Goal: Information Seeking & Learning: Learn about a topic

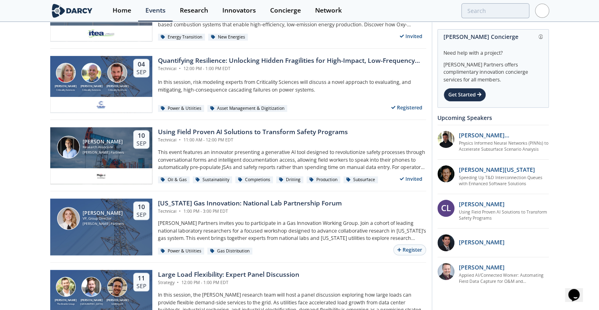
scroll to position [188, 0]
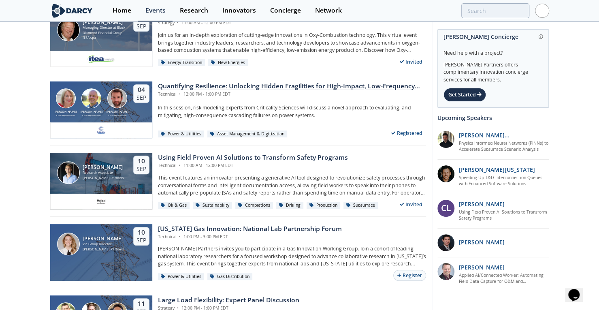
click at [250, 86] on div "Quantifying Resilience: Unlocking Hidden Fragilities for High-Impact, Low-Frequ…" at bounding box center [292, 86] width 268 height 10
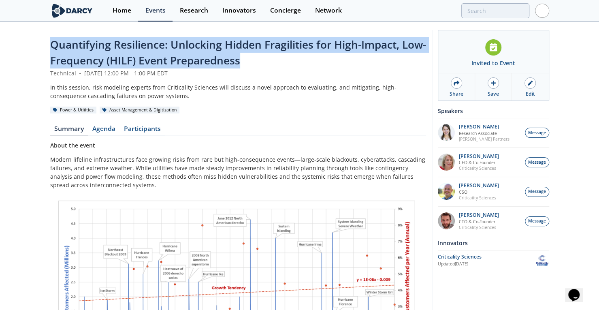
drag, startPoint x: 263, startPoint y: 61, endPoint x: 46, endPoint y: 44, distance: 217.9
click at [46, 44] on div "Quantifying Resilience: Unlocking Hidden Fragilities for High-Impact, Low-Frequ…" at bounding box center [299, 313] width 599 height 580
copy span "Quantifying Resilience: Unlocking Hidden Fragilities for High-Impact, Low-Frequ…"
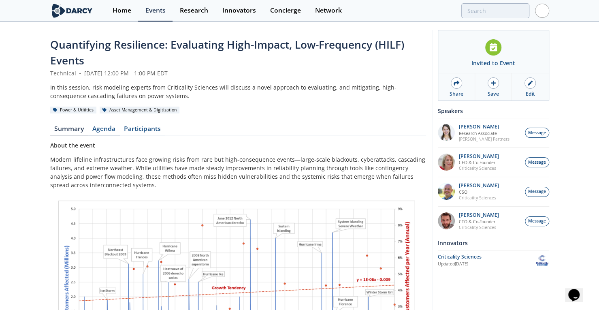
click at [109, 126] on link "Agenda" at bounding box center [104, 131] width 32 height 10
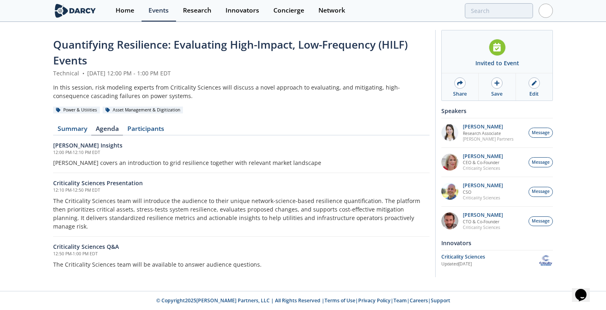
drag, startPoint x: 247, startPoint y: 150, endPoint x: 252, endPoint y: 192, distance: 42.0
click at [123, 11] on div "Home" at bounding box center [125, 10] width 19 height 6
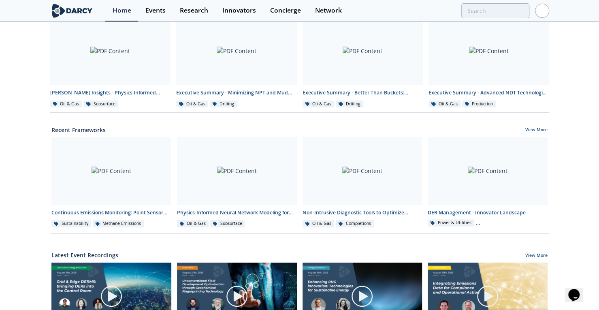
scroll to position [201, 0]
